Goal: Ask a question

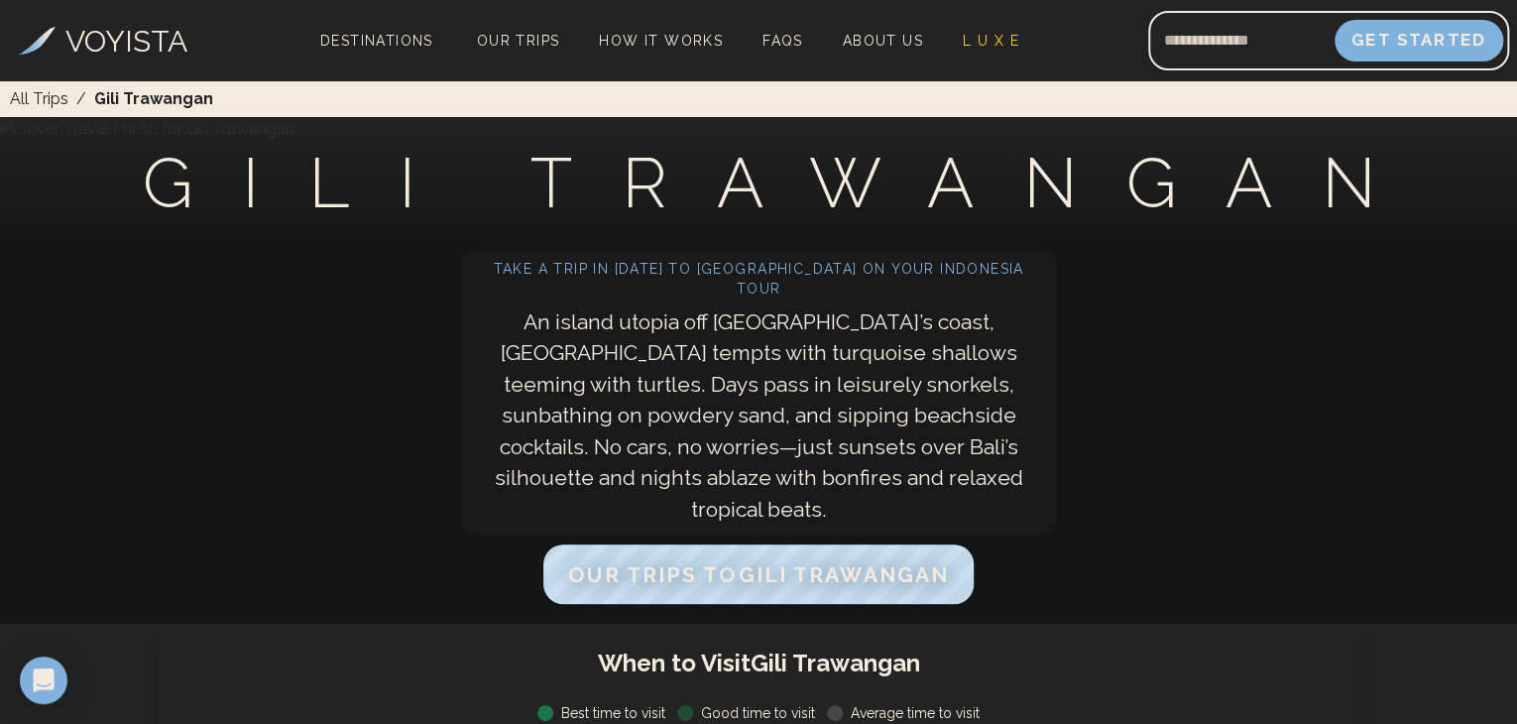
click at [1407, 53] on button "Get Started" at bounding box center [1419, 41] width 169 height 42
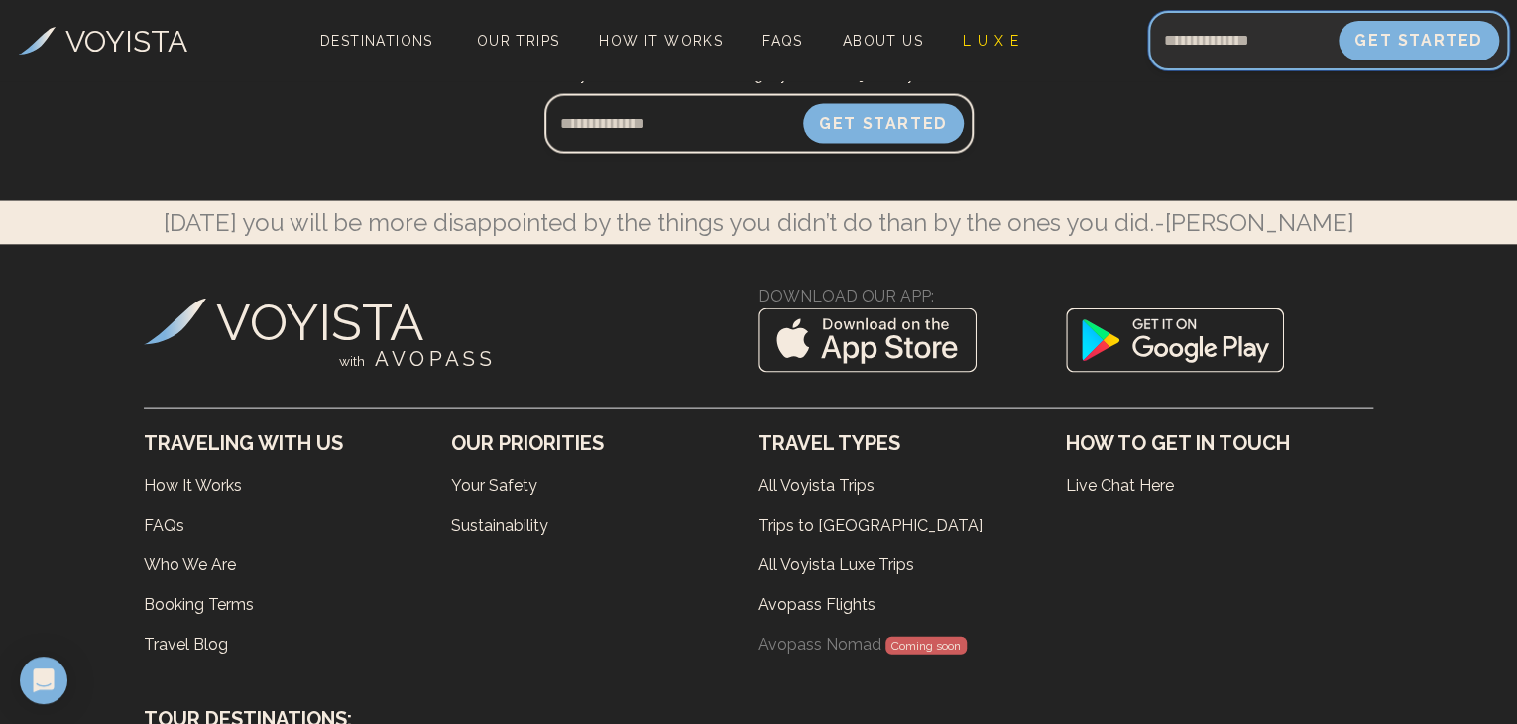
scroll to position [9525, 0]
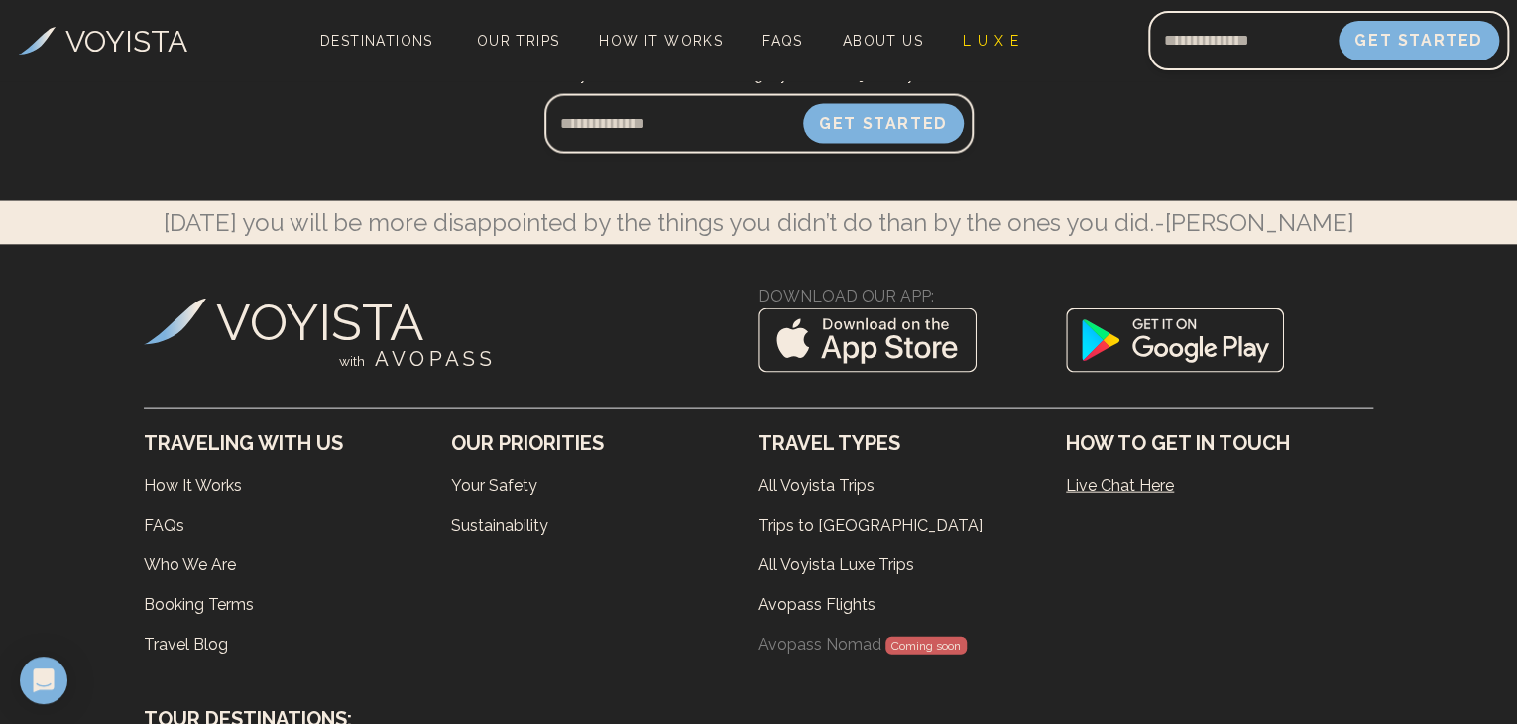
click at [1119, 475] on link "Live Chat Here" at bounding box center [1219, 486] width 307 height 40
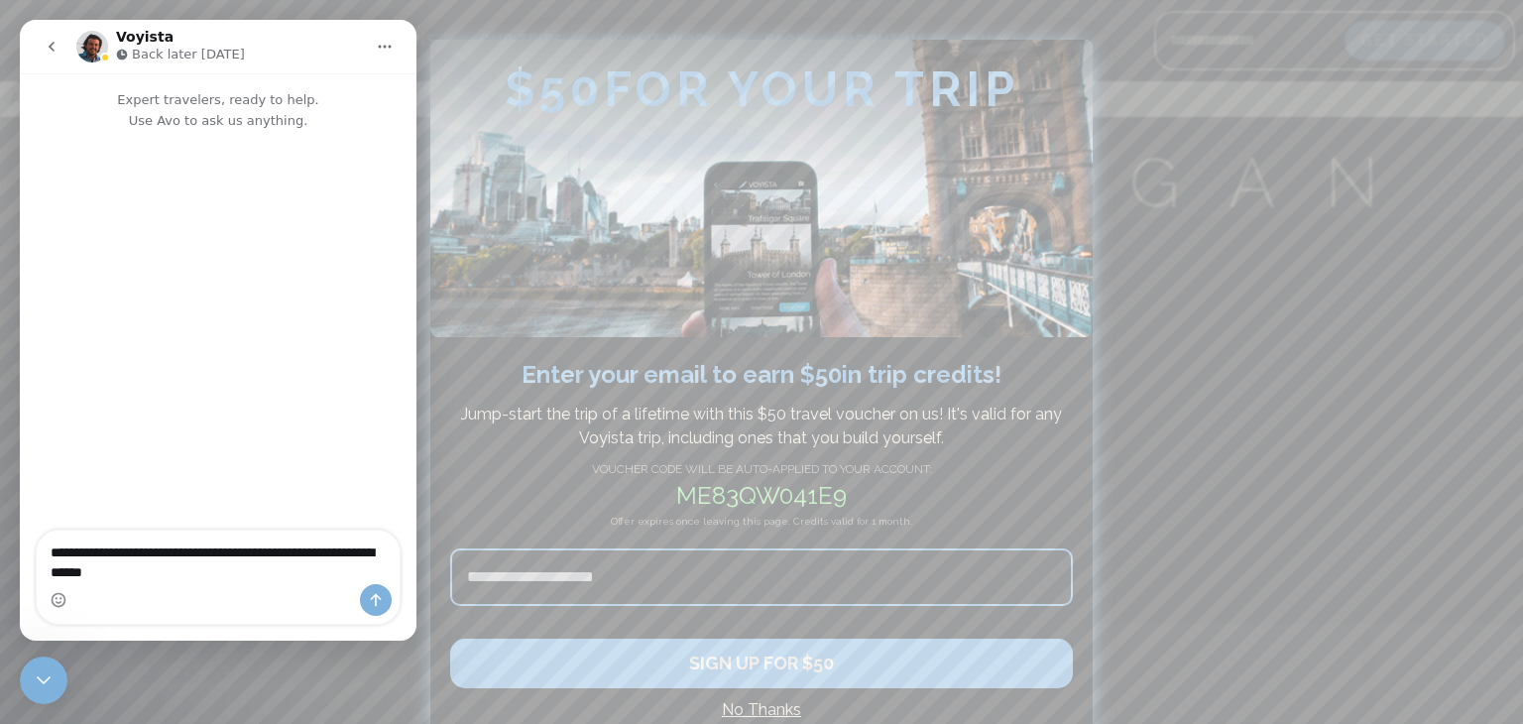
type textarea "**********"
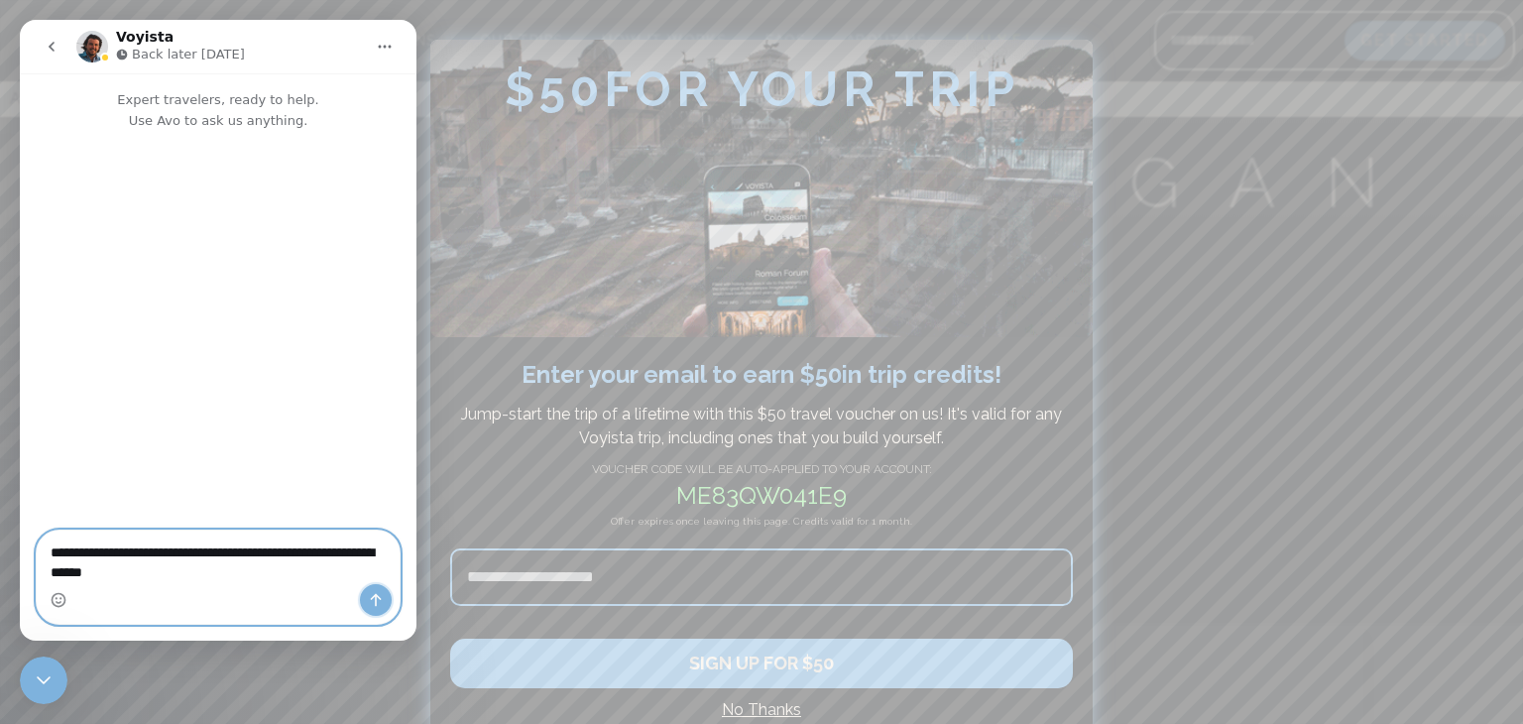
click at [381, 600] on icon "Send a message…" at bounding box center [376, 600] width 16 height 16
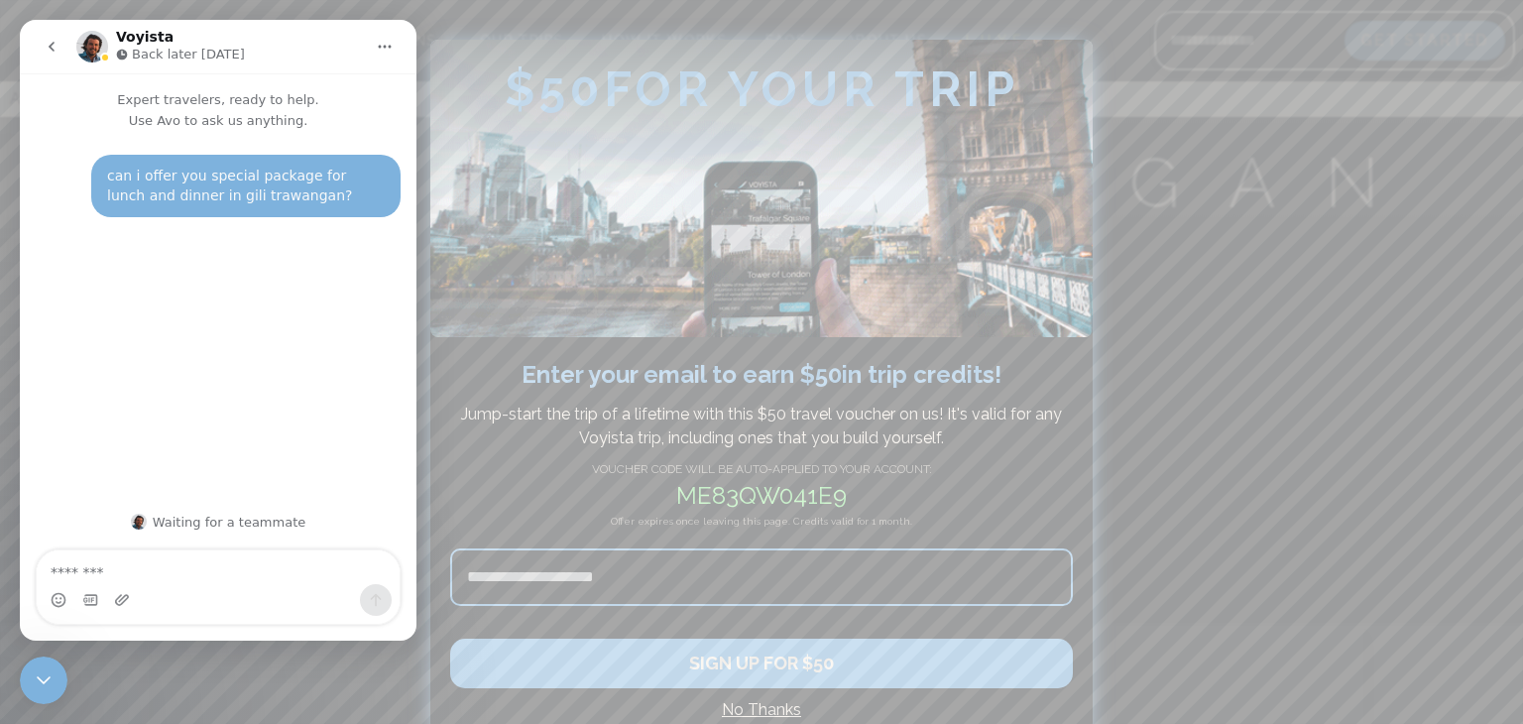
click at [781, 706] on h4 "No Thanks" at bounding box center [761, 710] width 623 height 24
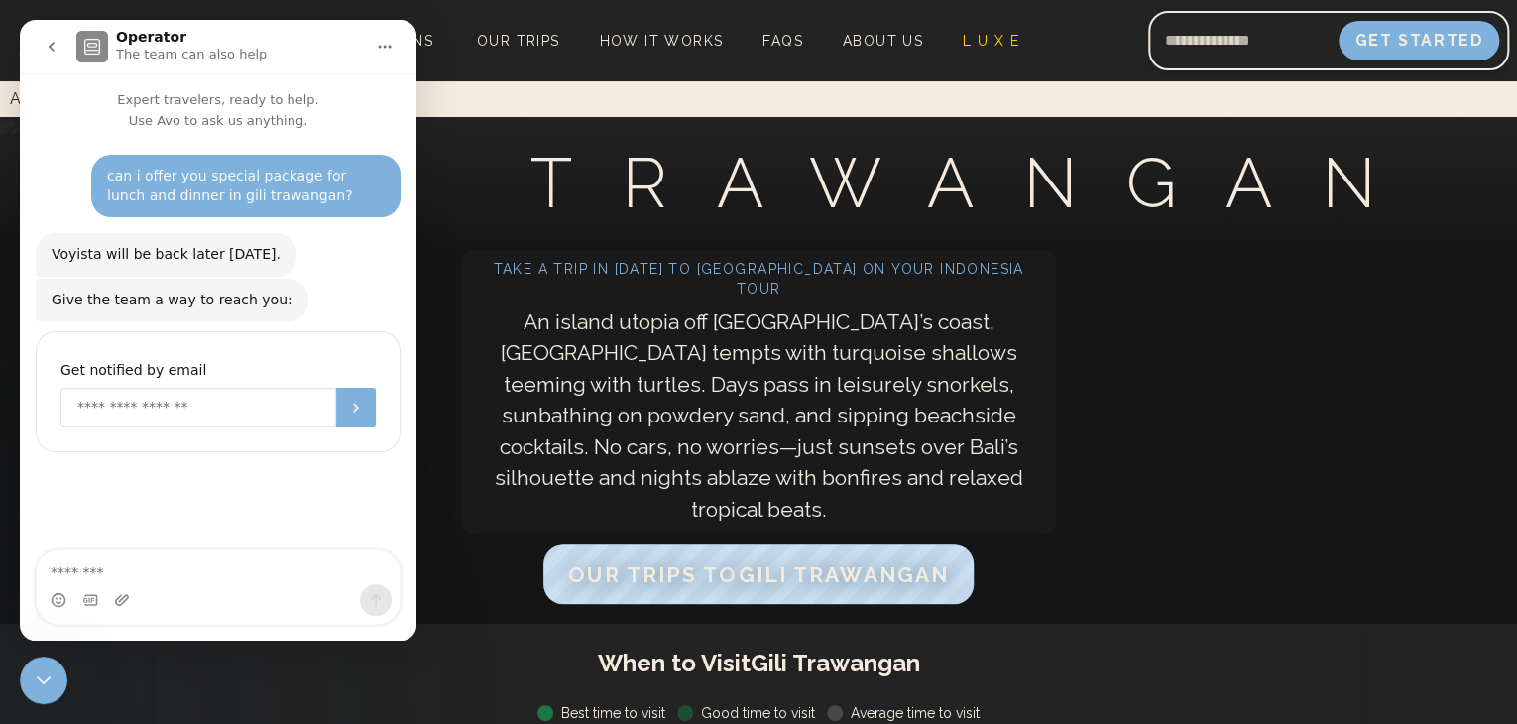
click at [233, 388] on input "Enter your email" at bounding box center [198, 408] width 276 height 40
type input "**********"
click at [358, 400] on icon "Submit" at bounding box center [356, 408] width 16 height 16
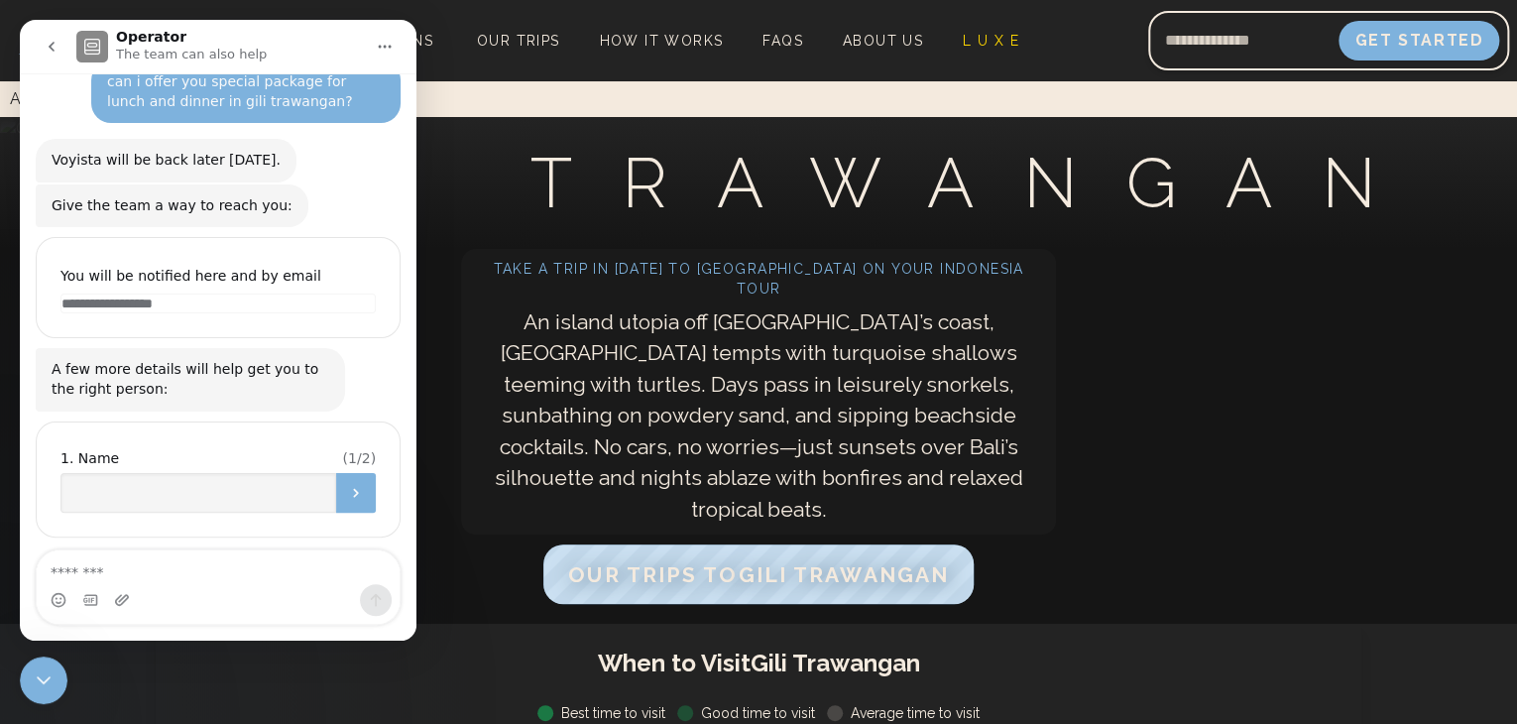
scroll to position [92, 0]
click at [214, 475] on input "Name" at bounding box center [198, 495] width 276 height 40
type input "*******"
click at [353, 490] on icon "Submit" at bounding box center [355, 494] width 5 height 9
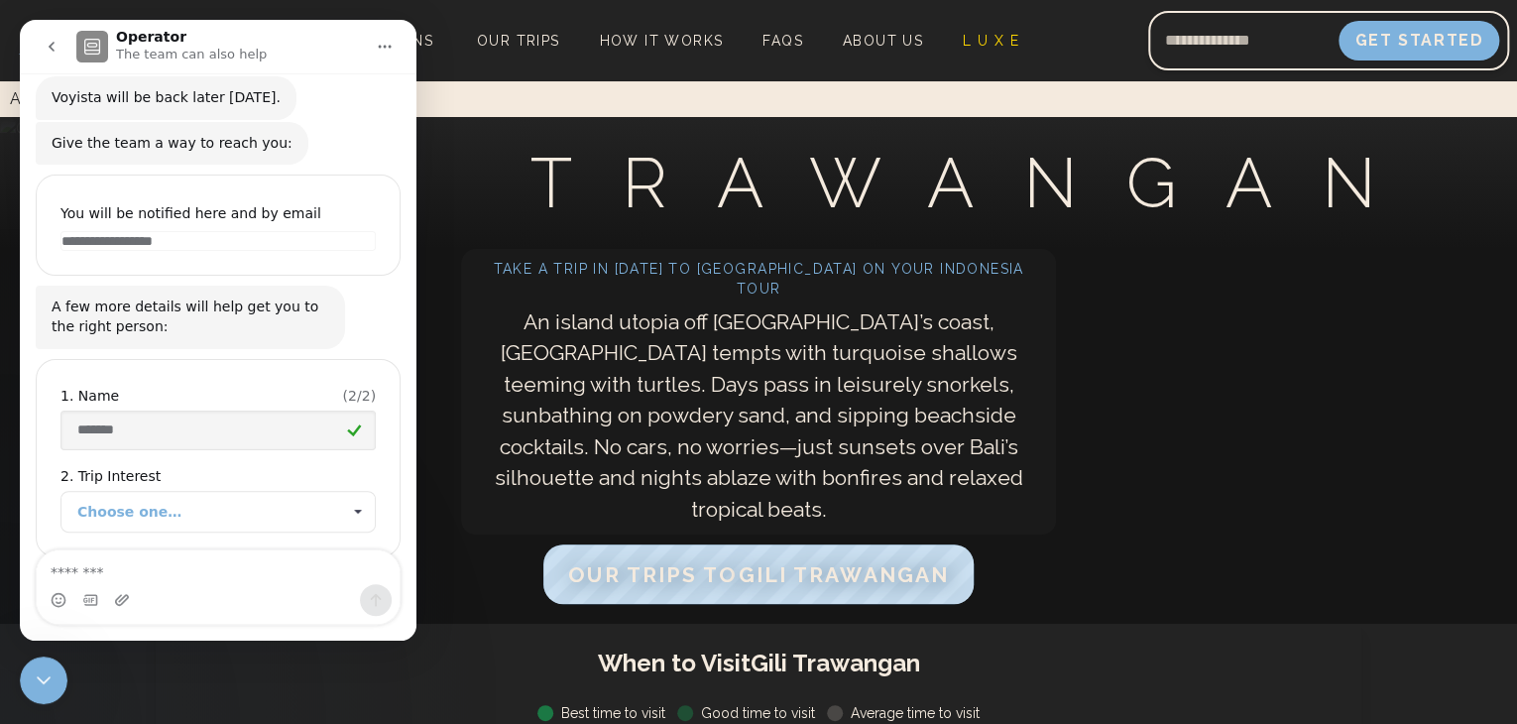
scroll to position [175, 0]
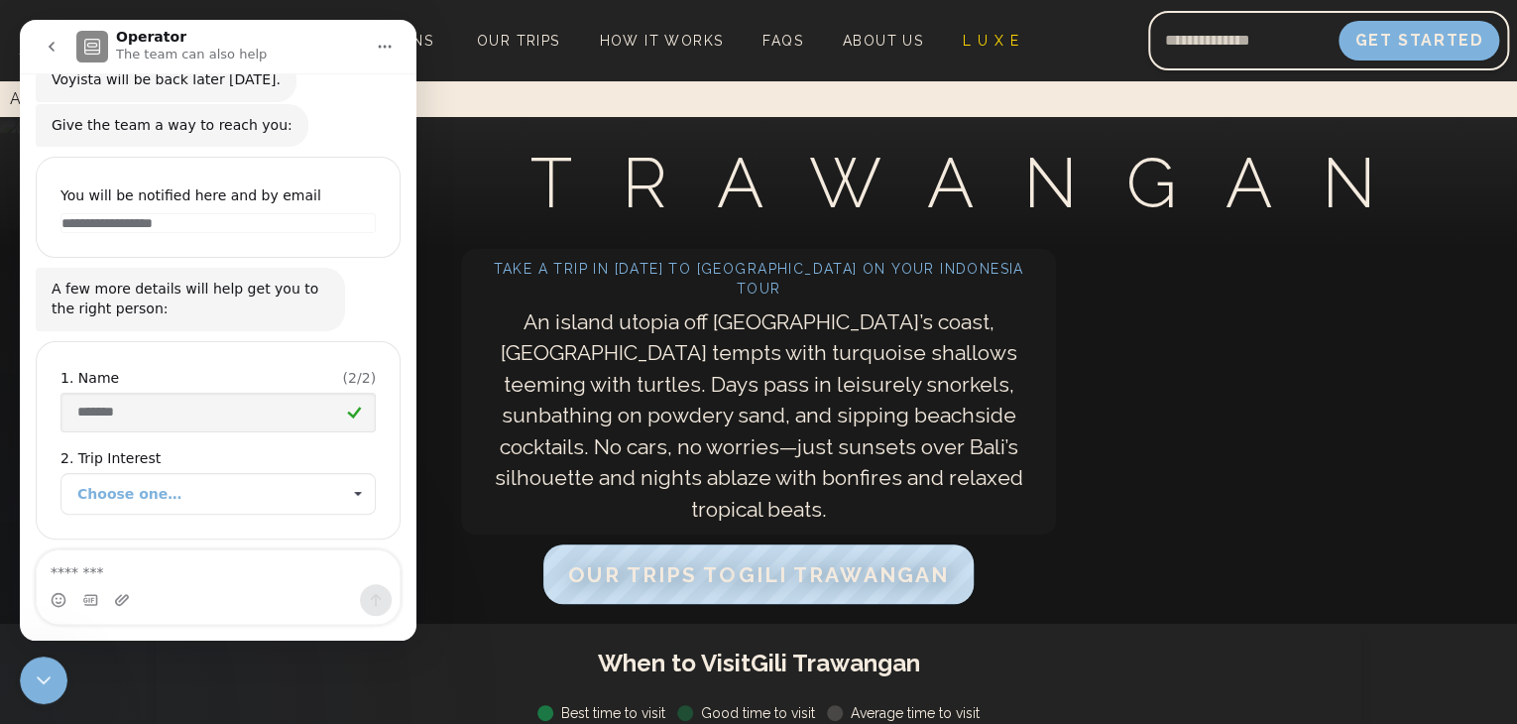
click at [264, 474] on span "Choose one…" at bounding box center [208, 494] width 263 height 40
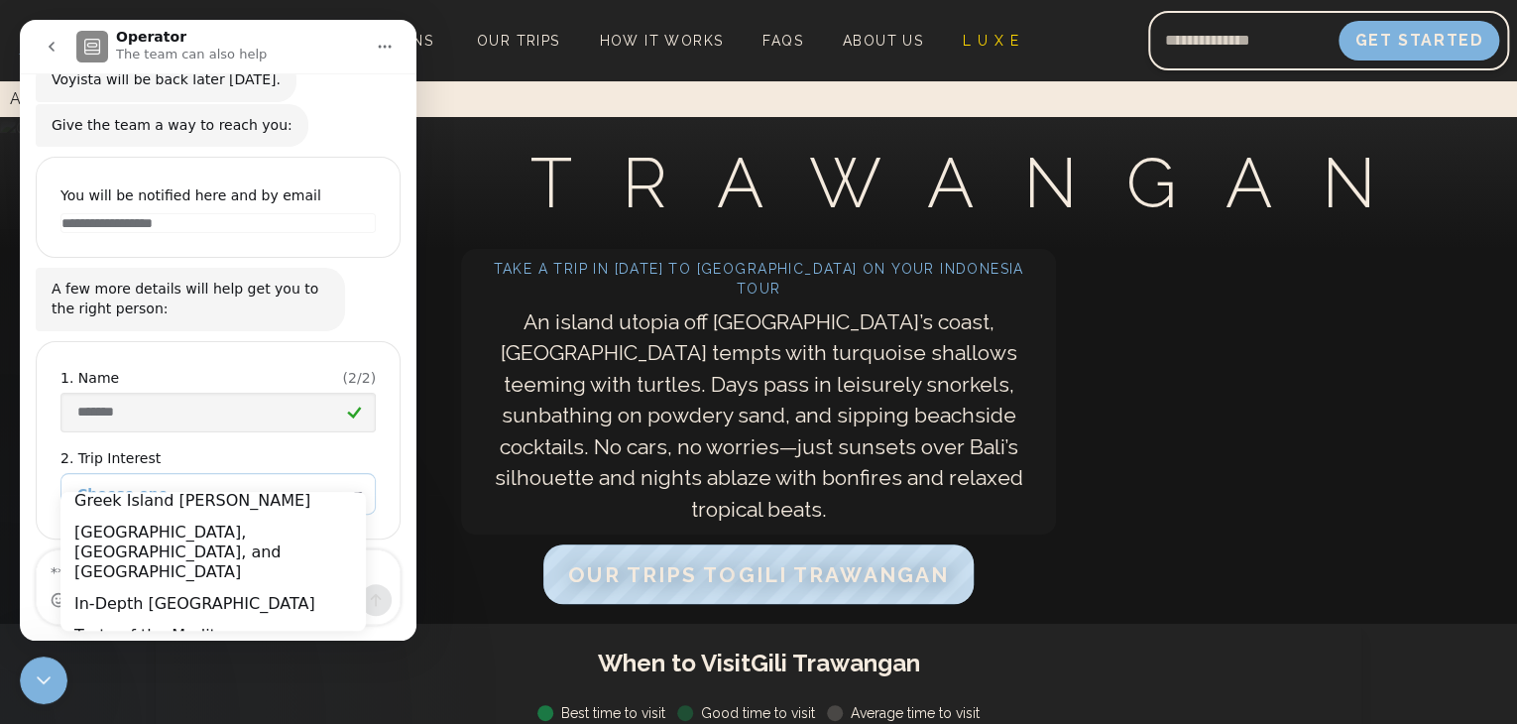
scroll to position [145, 0]
click at [308, 618] on div "Taste of the Mediterranean" at bounding box center [212, 634] width 305 height 32
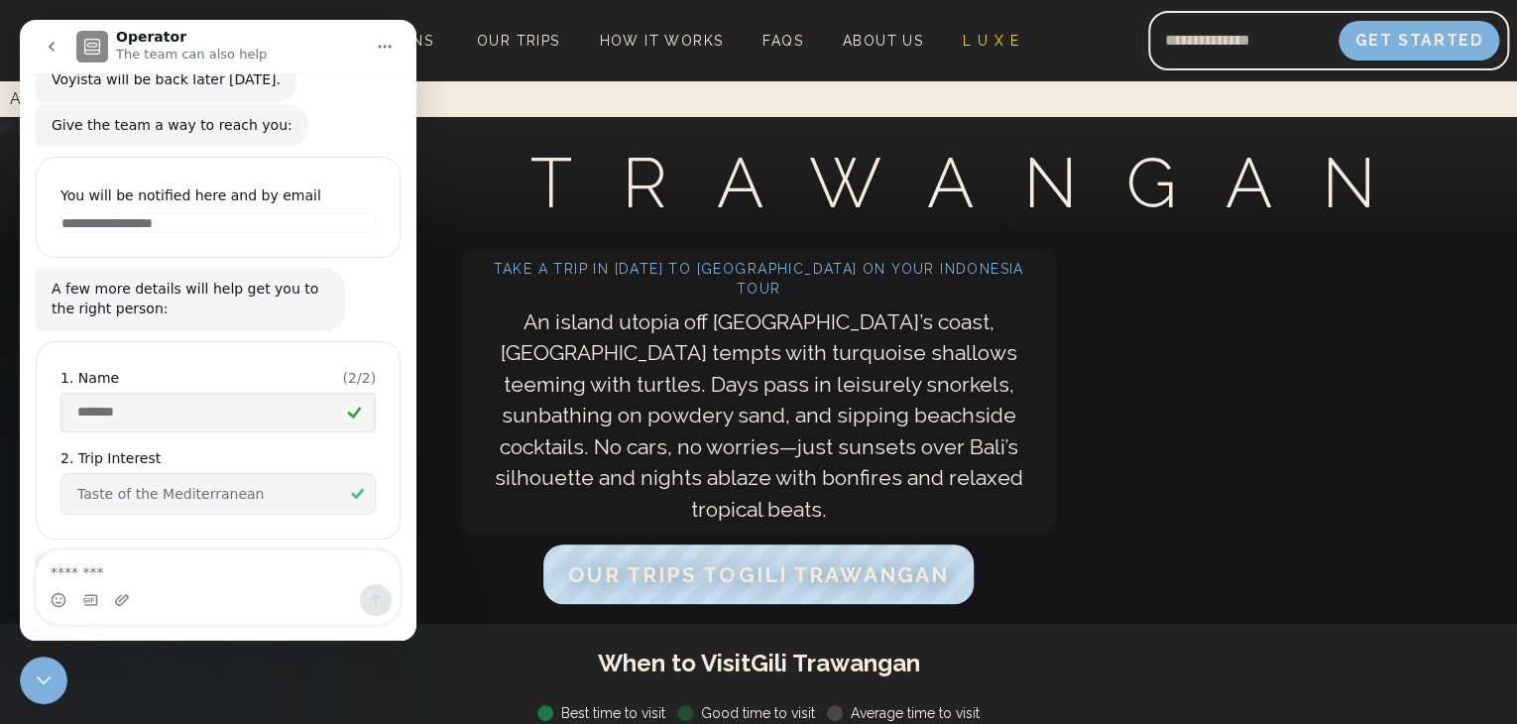
scroll to position [259, 0]
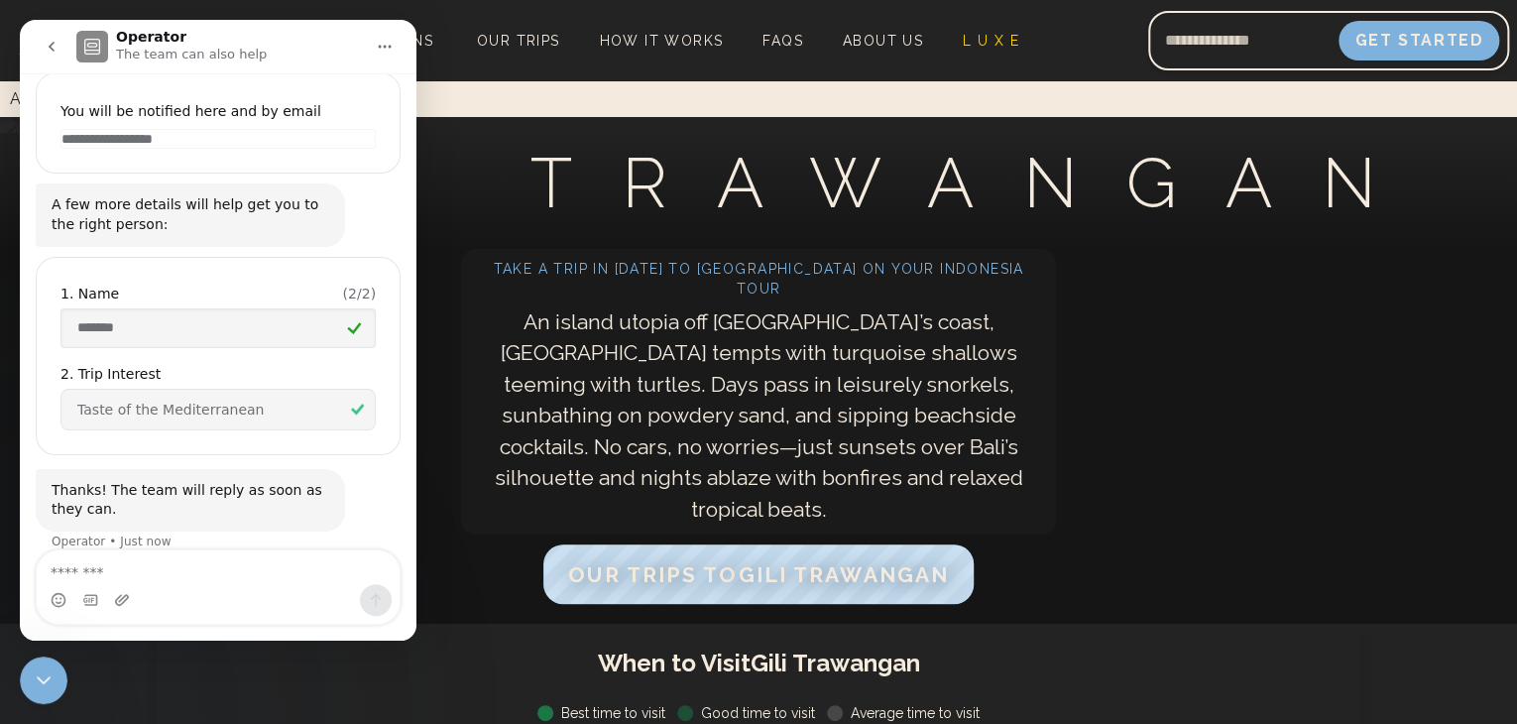
click at [1261, 470] on div "Trips to Gili Trawangan Take a trip in [DATE] to [GEOGRAPHIC_DATA] on your [GEO…" at bounding box center [758, 370] width 1517 height 507
